Goal: Task Accomplishment & Management: Use online tool/utility

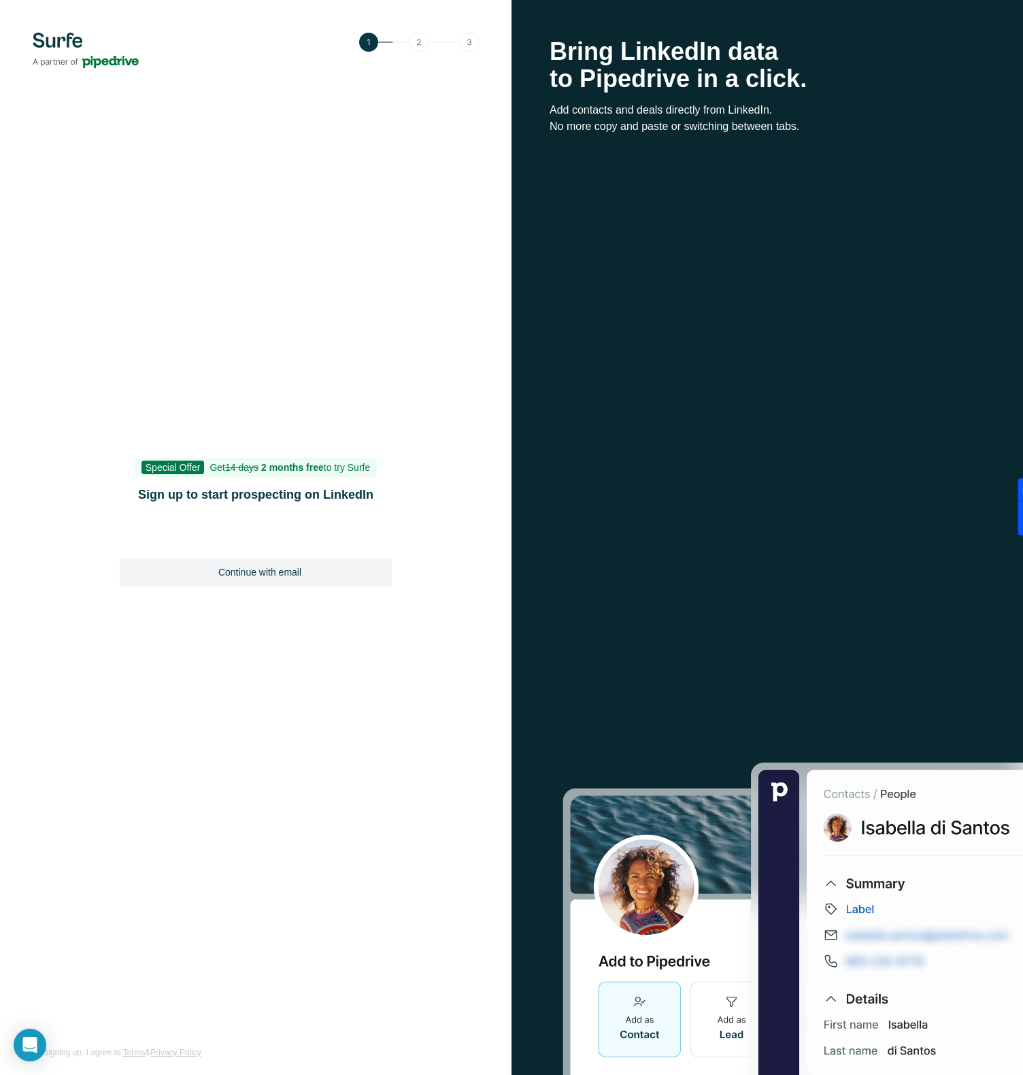
drag, startPoint x: 192, startPoint y: 732, endPoint x: 281, endPoint y: 545, distance: 206.9
click at [192, 732] on div "Special Offer Get 14 days 2 months free to try Surfe Sign up to start prospecti…" at bounding box center [255, 537] width 511 height 1075
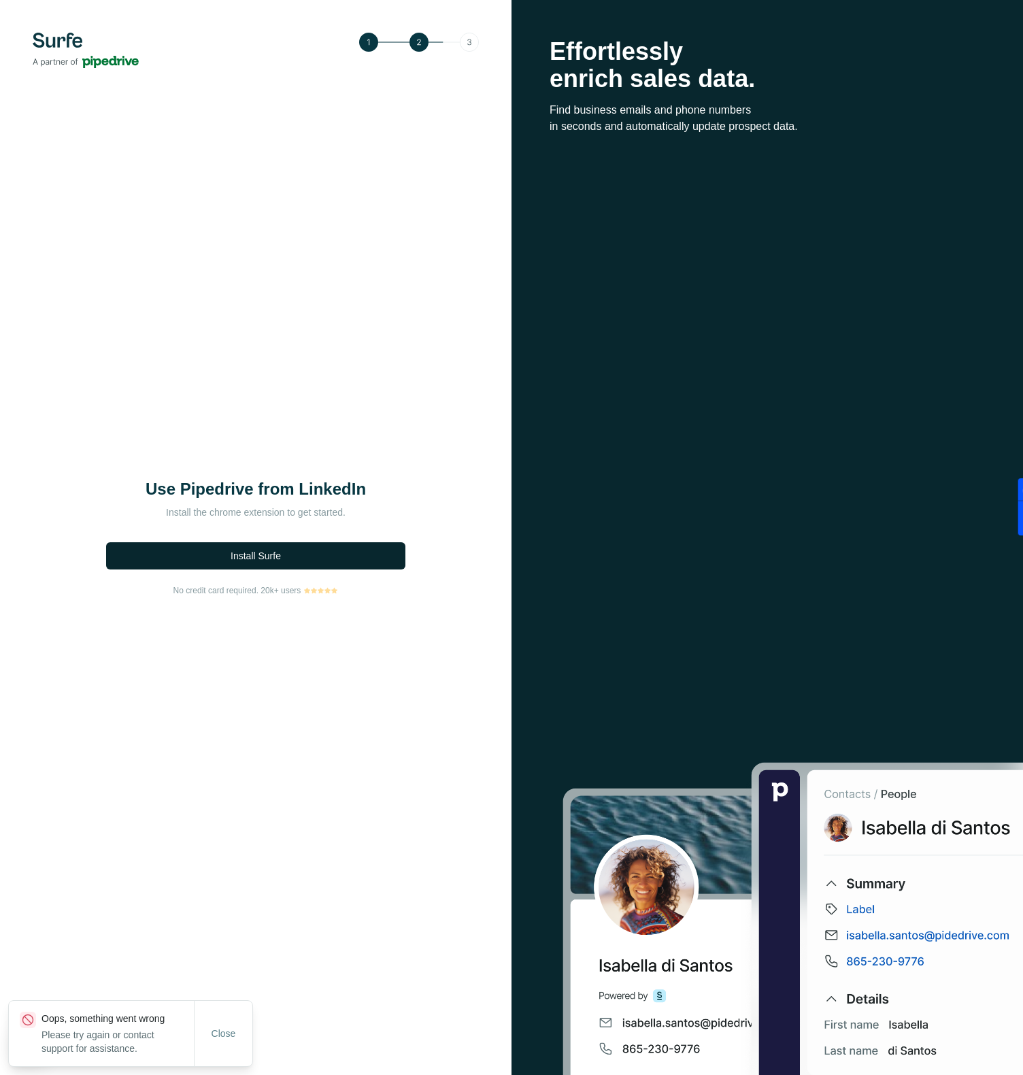
click at [260, 550] on span "Install Surfe" at bounding box center [256, 556] width 50 height 14
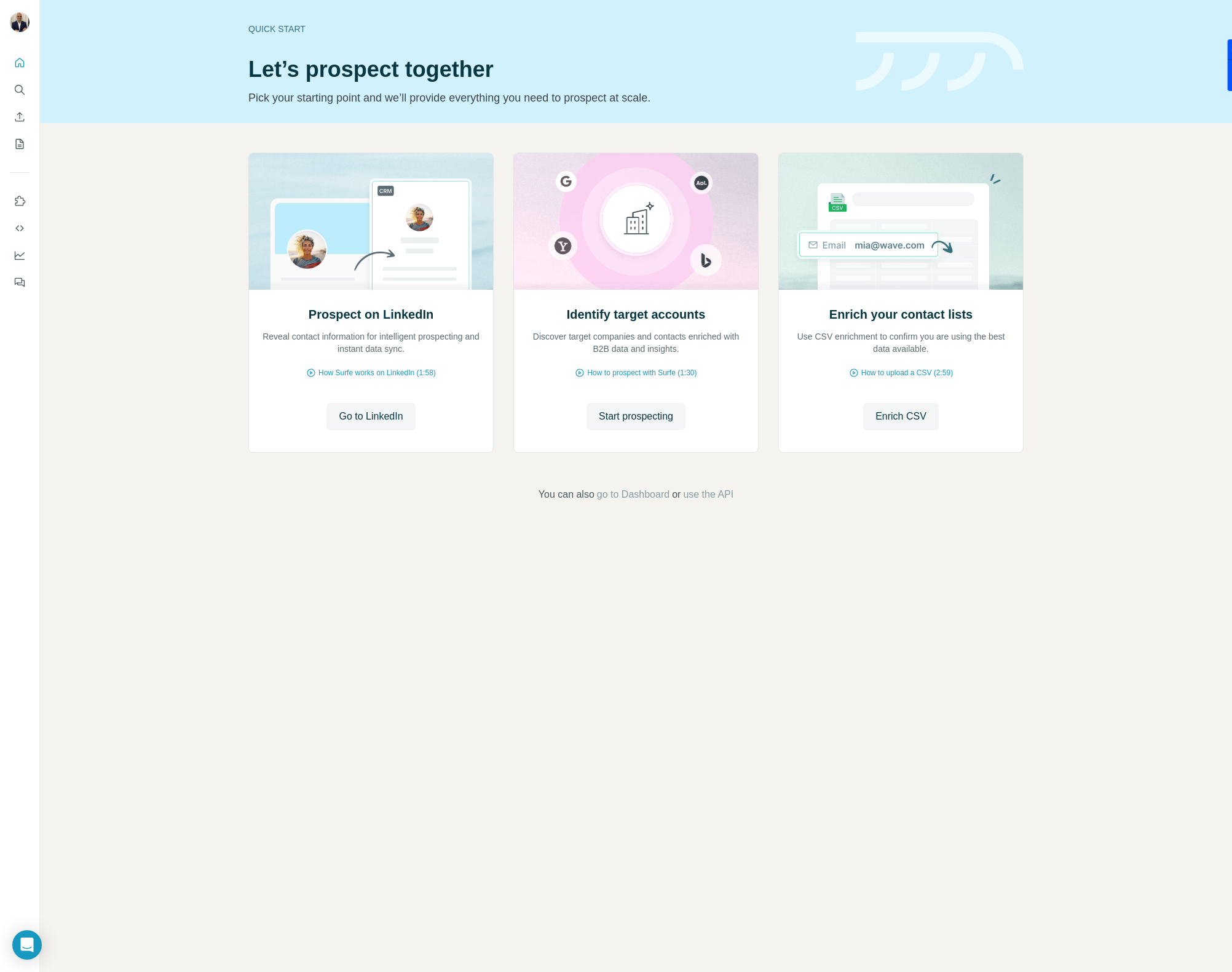
click at [193, 237] on div "Prospect on LinkedIn Reveal contact information for intelligent prospecting and…" at bounding box center [635, 327] width 1192 height 409
click at [633, 494] on span "go to Dashboard" at bounding box center [633, 495] width 72 height 14
drag, startPoint x: 332, startPoint y: 578, endPoint x: 325, endPoint y: 591, distance: 14.8
click at [329, 587] on div "Quick start Let’s prospect together Pick your starting point and we’ll provide …" at bounding box center [635, 486] width 1192 height 972
click at [20, 62] on icon "Quick start" at bounding box center [20, 63] width 13 height 13
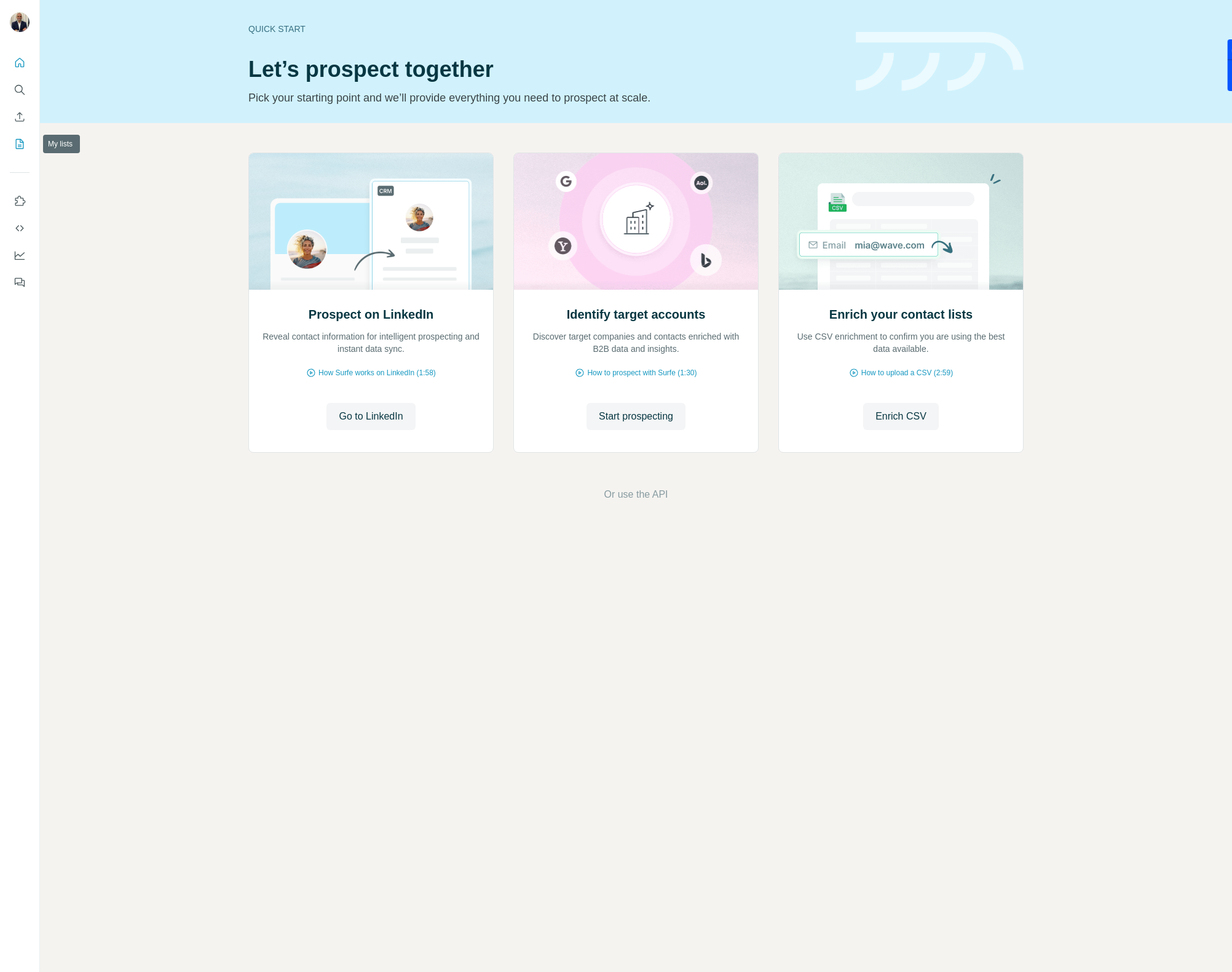
click at [19, 141] on icon "My lists" at bounding box center [20, 144] width 13 height 13
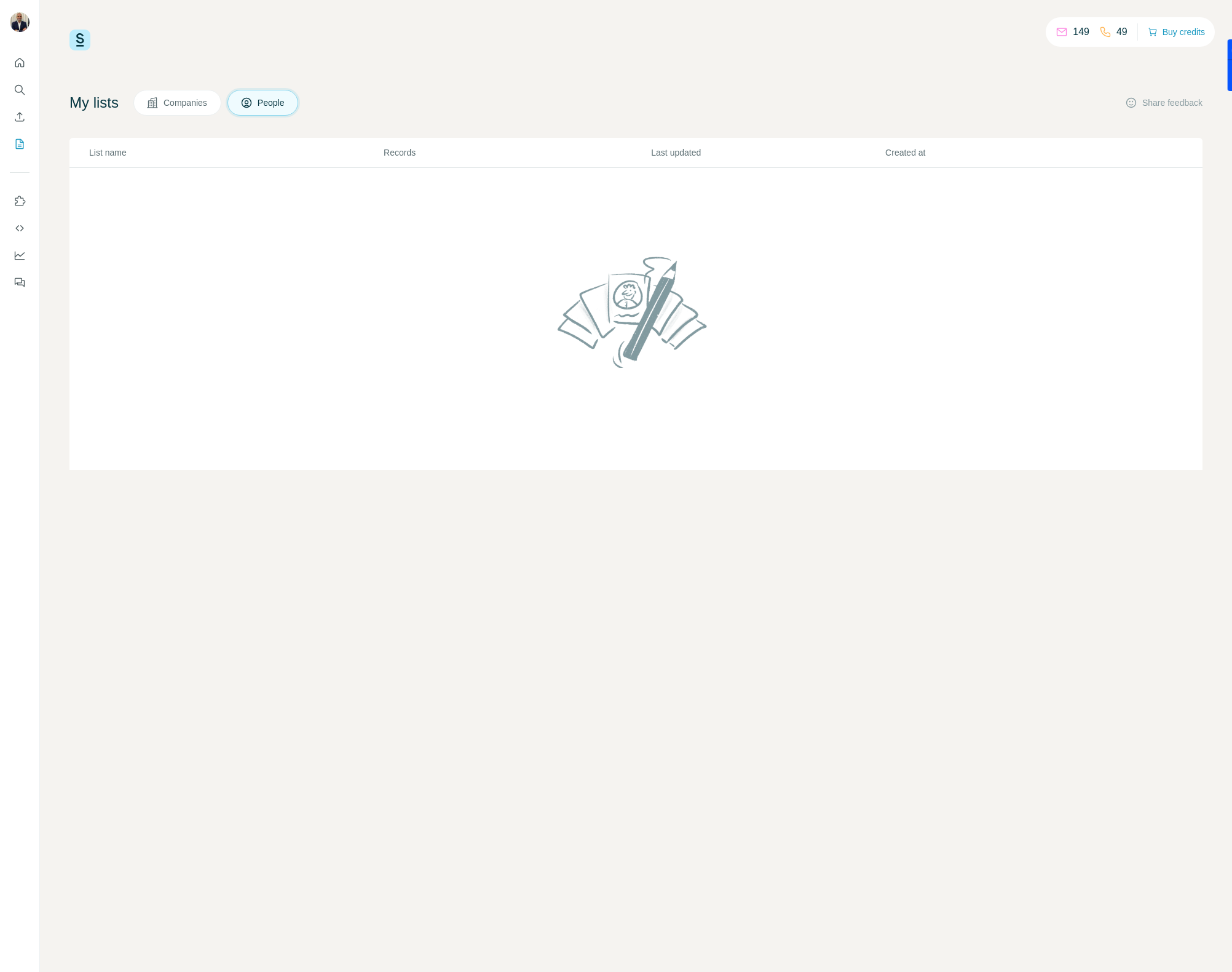
click at [19, 197] on icon "Use Surfe on LinkedIn" at bounding box center [20, 202] width 13 height 13
click at [21, 231] on icon "Use Surfe API" at bounding box center [20, 229] width 13 height 13
click at [18, 252] on icon "Dashboard" at bounding box center [20, 255] width 13 height 13
click at [482, 75] on div "149 49 Buy credits My lists Companies People Share feedback List name Records L…" at bounding box center [635, 250] width 1133 height 440
click at [155, 103] on icon at bounding box center [153, 103] width 13 height 13
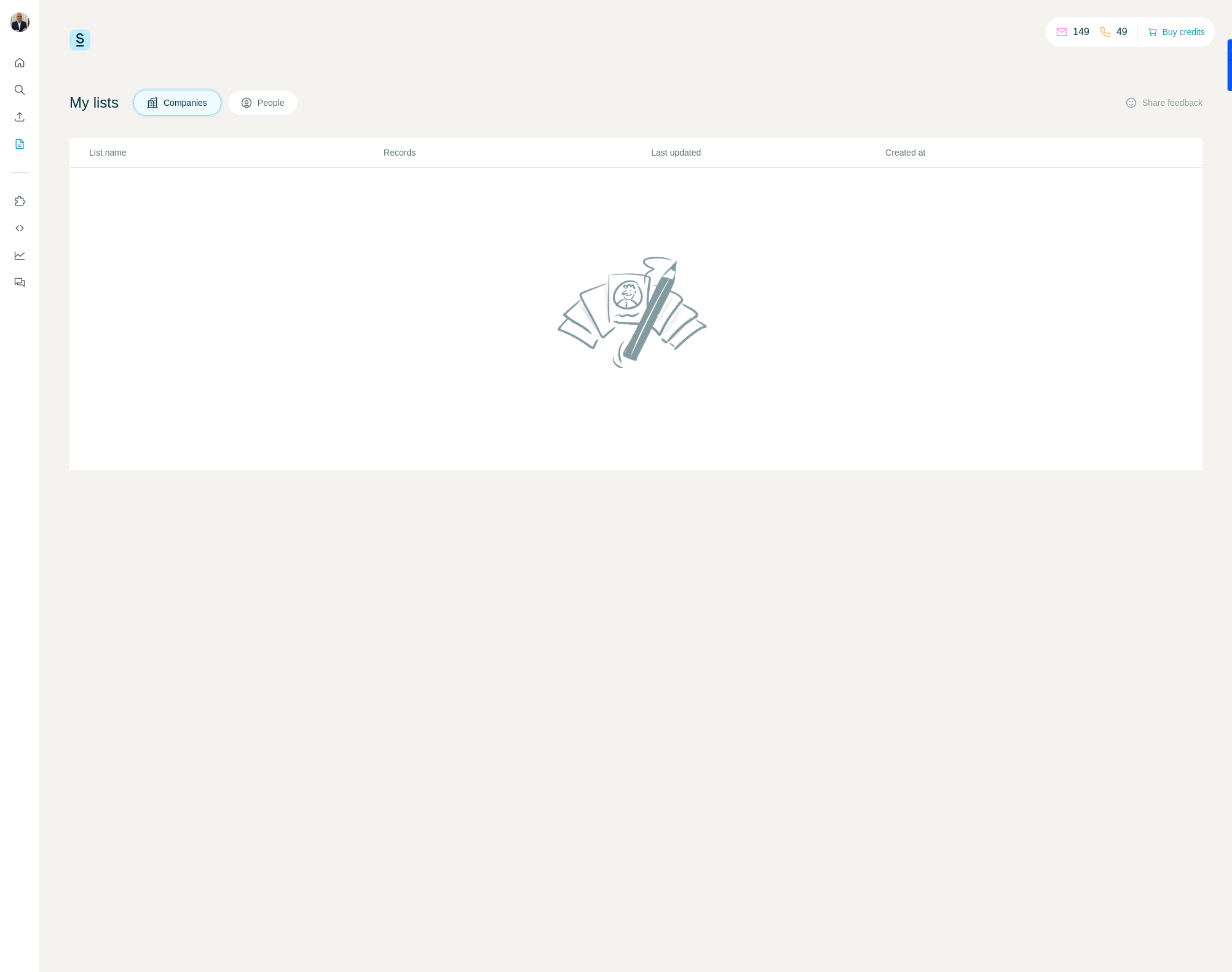
drag, startPoint x: 870, startPoint y: 70, endPoint x: 1155, endPoint y: 61, distance: 285.1
click at [870, 70] on div "149 49 Buy credits My lists Companies People Share feedback List name Records L…" at bounding box center [635, 250] width 1133 height 440
click at [627, 76] on div "149 49 Buy credits My lists Companies People Share feedback List name Records L…" at bounding box center [635, 250] width 1133 height 440
click at [24, 59] on icon "Quick start" at bounding box center [20, 63] width 13 height 13
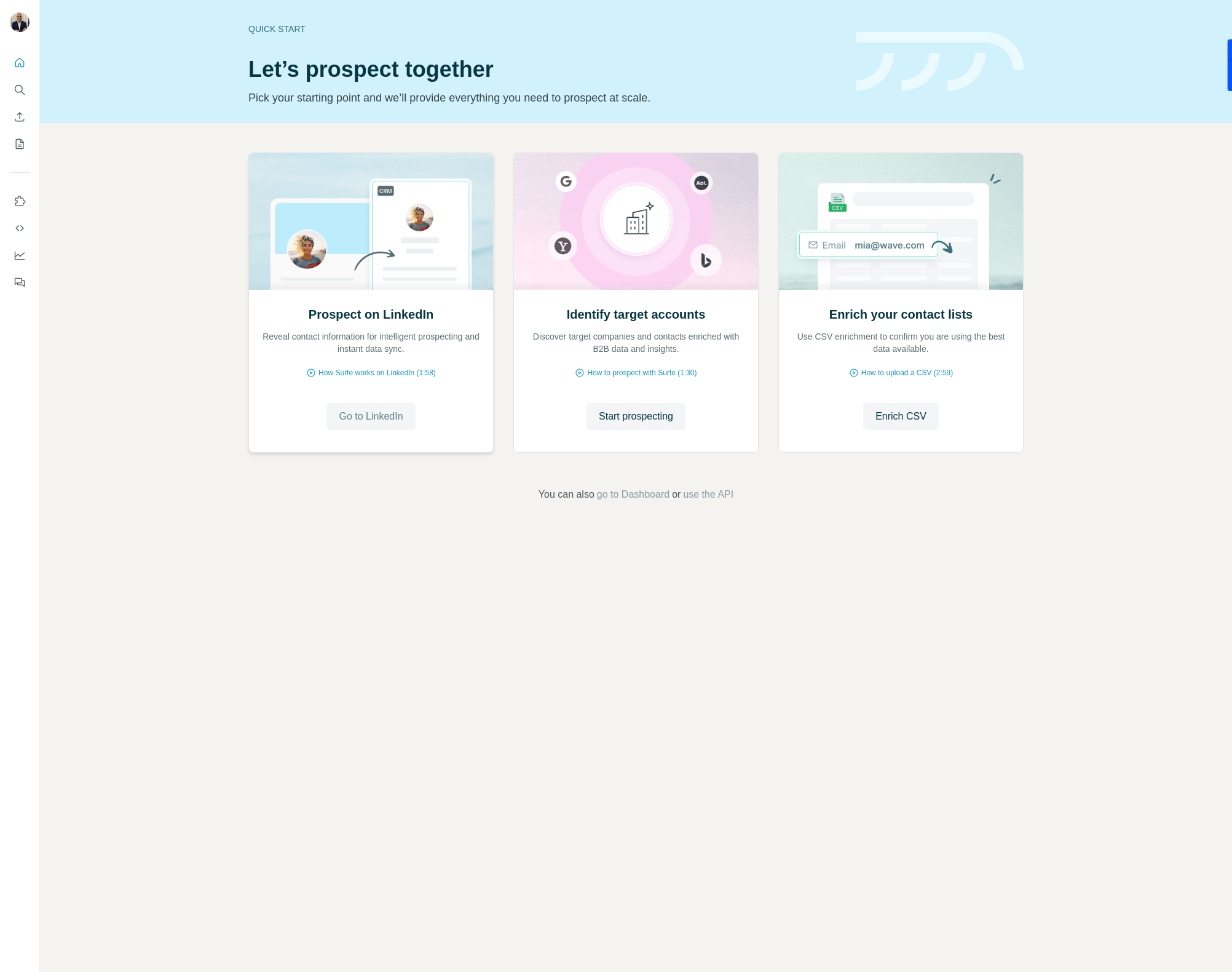
click at [362, 420] on span "Go to LinkedIn" at bounding box center [371, 416] width 64 height 14
